Goal: Information Seeking & Learning: Learn about a topic

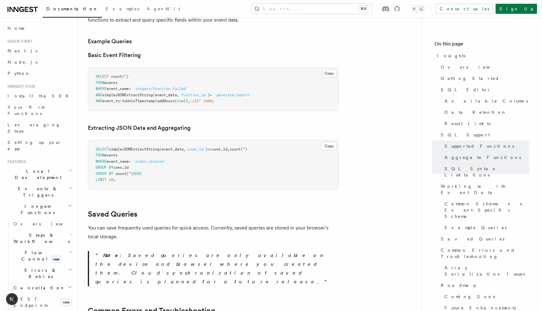
scroll to position [1445, 0]
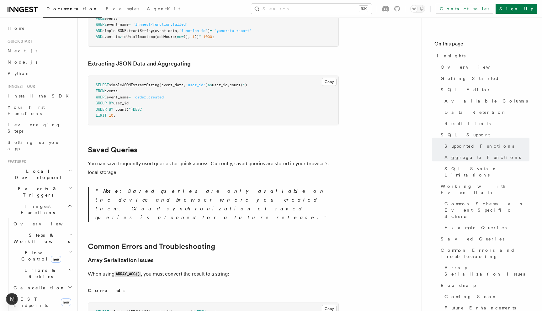
scroll to position [1517, 0]
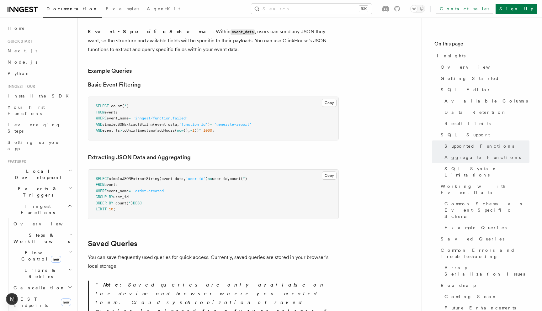
scroll to position [1415, 0]
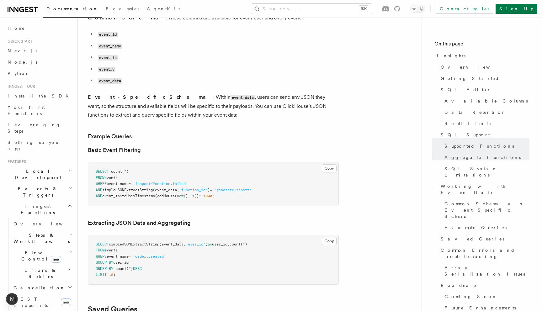
scroll to position [1415, 0]
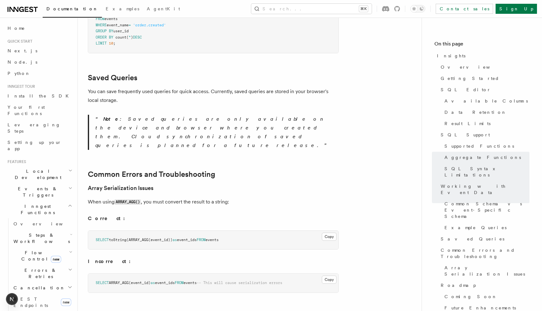
scroll to position [1546, 0]
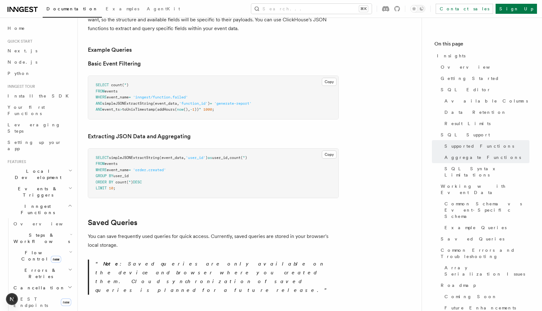
scroll to position [1447, 0]
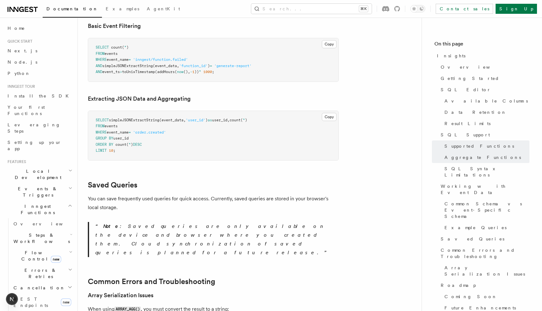
scroll to position [1483, 0]
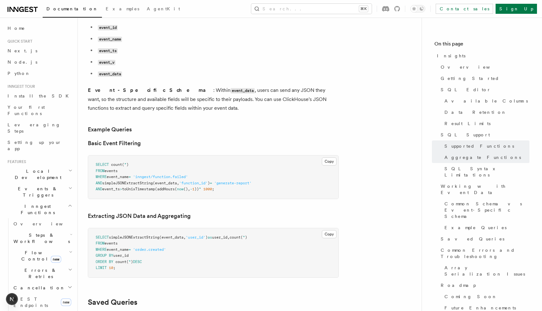
scroll to position [1449, 0]
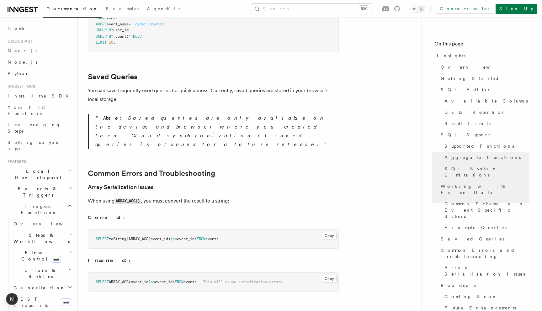
scroll to position [1580, 0]
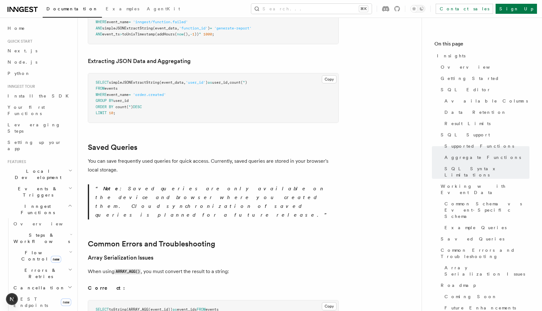
scroll to position [1511, 0]
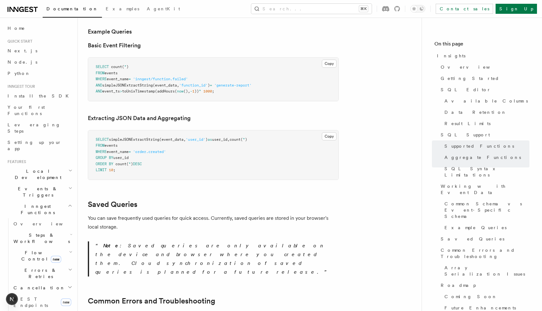
scroll to position [1473, 0]
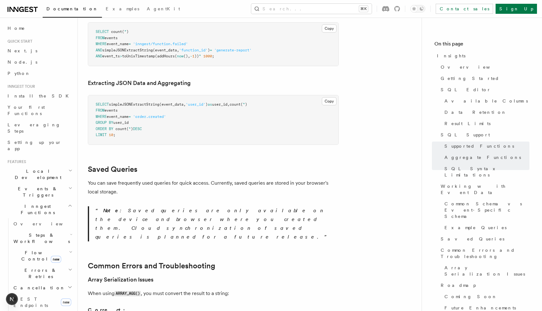
scroll to position [1498, 0]
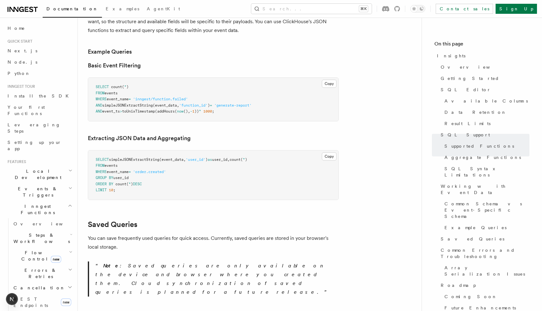
scroll to position [1459, 0]
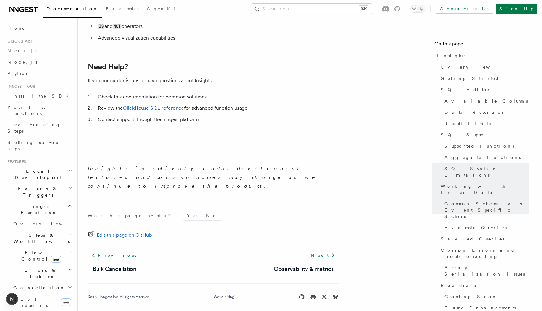
scroll to position [1703, 0]
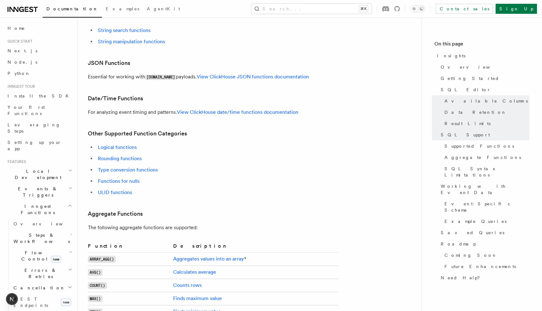
scroll to position [841, 0]
